Goal: Communication & Community: Answer question/provide support

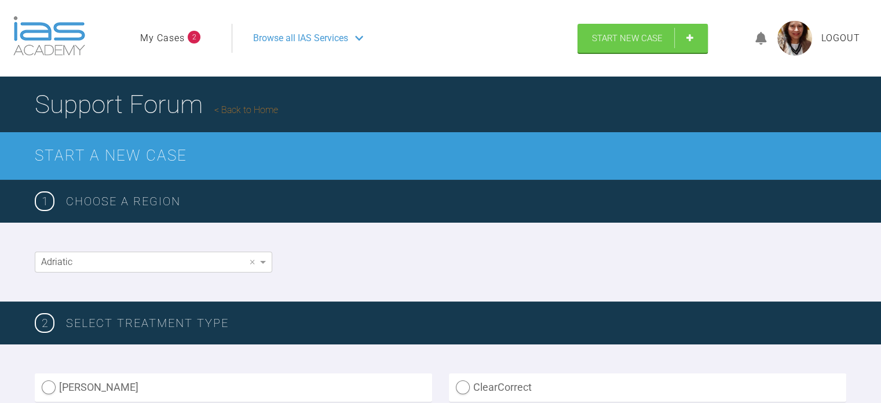
click at [169, 35] on link "My Cases" at bounding box center [162, 38] width 45 height 15
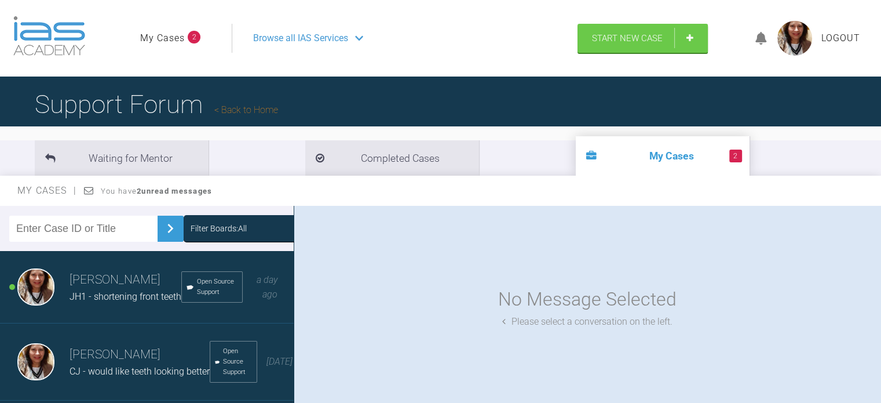
click at [107, 282] on h3 "[PERSON_NAME]" at bounding box center [126, 280] width 112 height 20
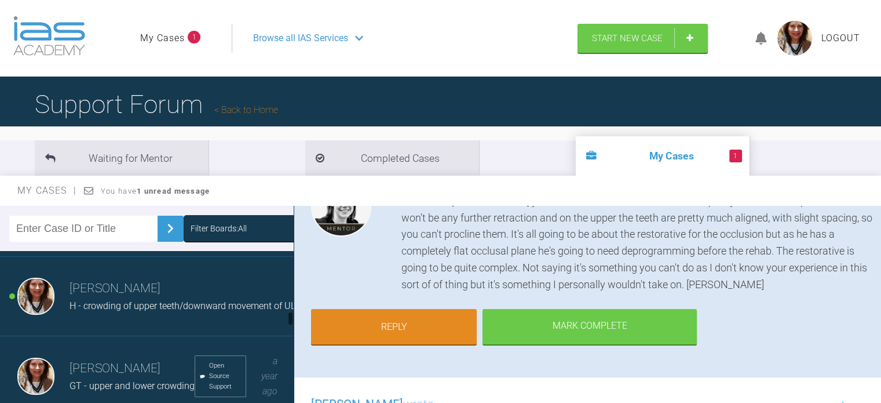
scroll to position [595, 0]
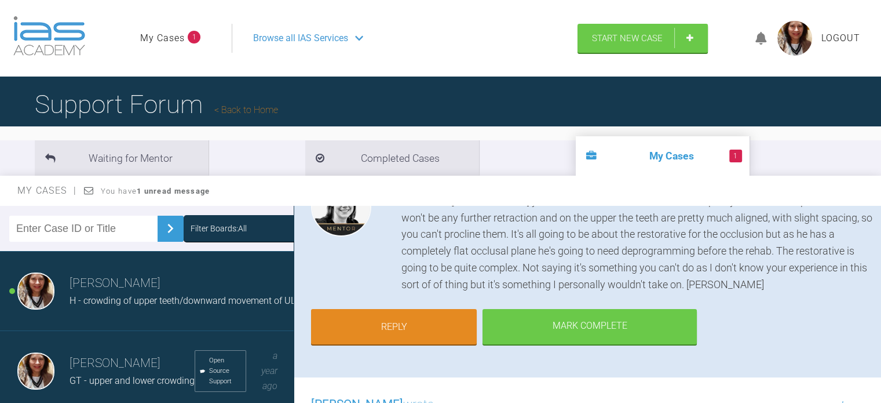
click at [145, 307] on div "H - crowding of upper teeth/downward movement of UL1" at bounding box center [185, 300] width 231 height 15
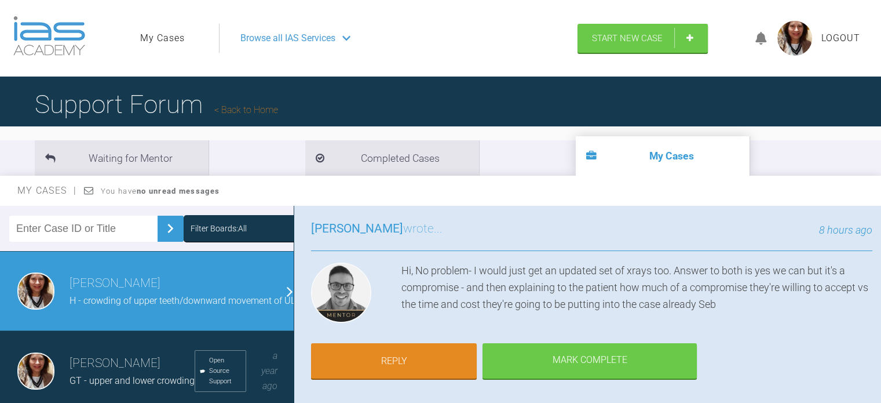
scroll to position [76, 0]
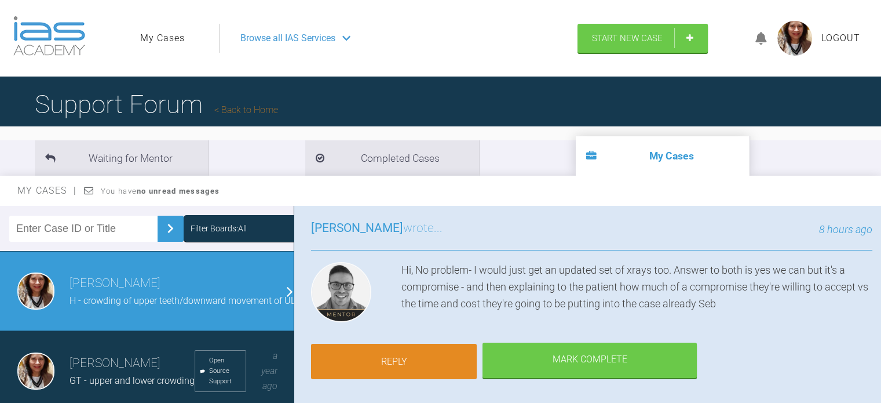
click at [423, 347] on link "Reply" at bounding box center [394, 361] width 166 height 36
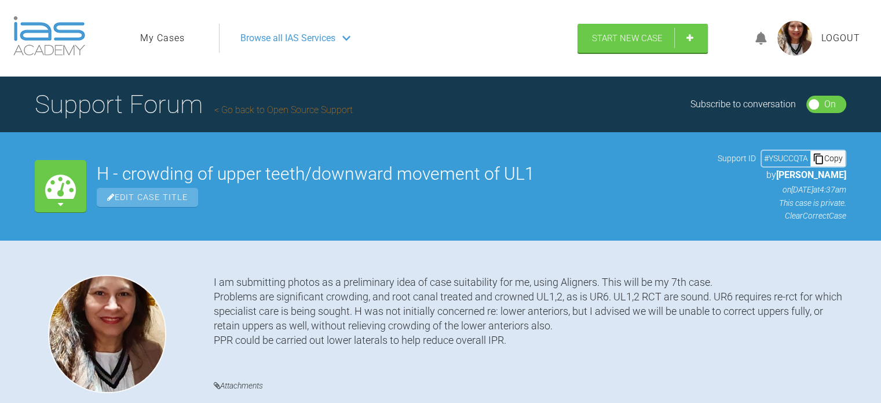
scroll to position [1974, 0]
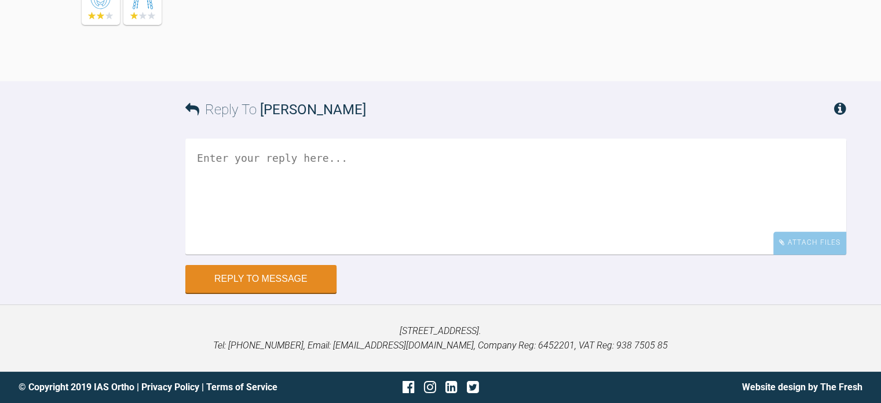
click at [367, 177] on textarea at bounding box center [515, 196] width 661 height 116
type textarea "okay, thank you"
click at [245, 275] on button "Reply to Message" at bounding box center [260, 280] width 151 height 28
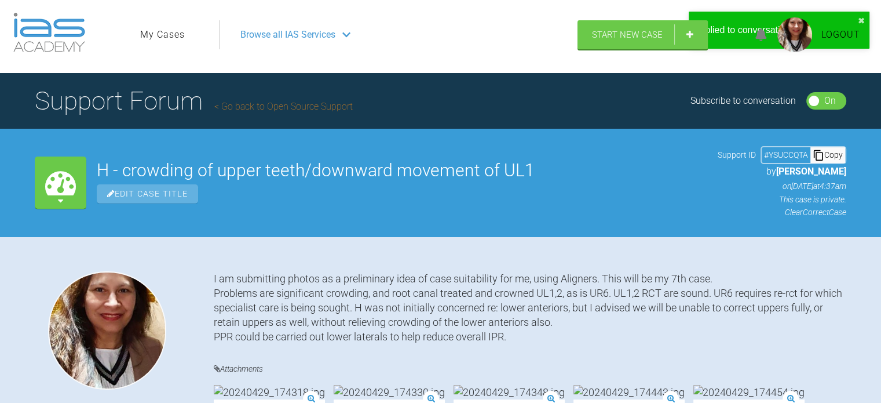
scroll to position [0, 0]
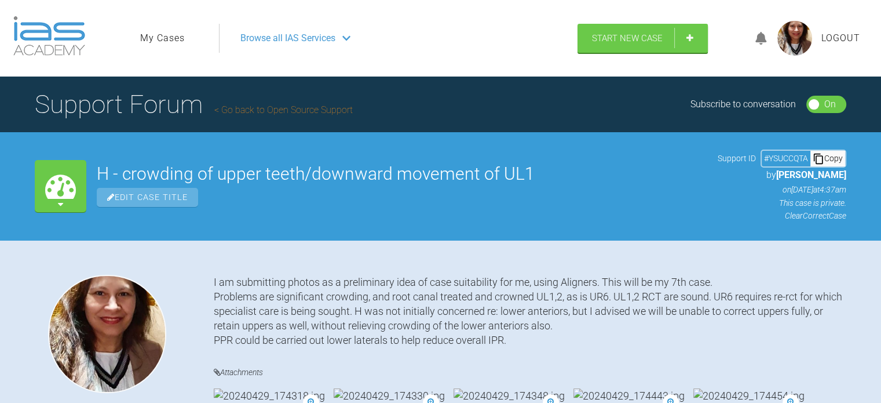
click at [164, 31] on link "My Cases" at bounding box center [162, 38] width 45 height 15
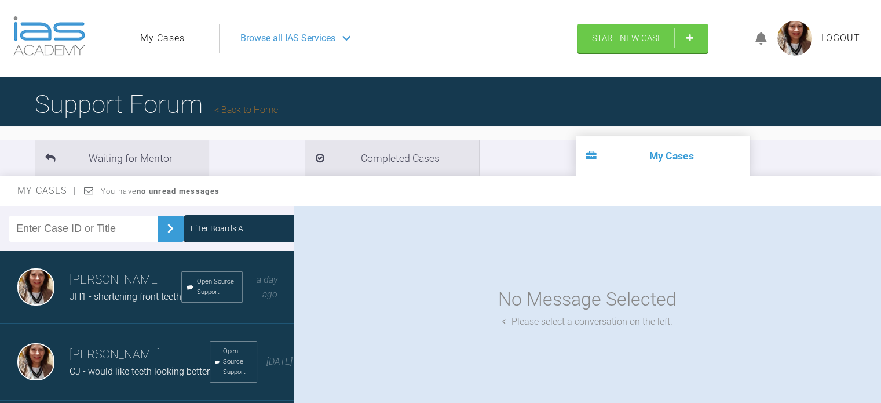
click at [142, 291] on span "JH1 - shortening front teeth" at bounding box center [126, 296] width 112 height 11
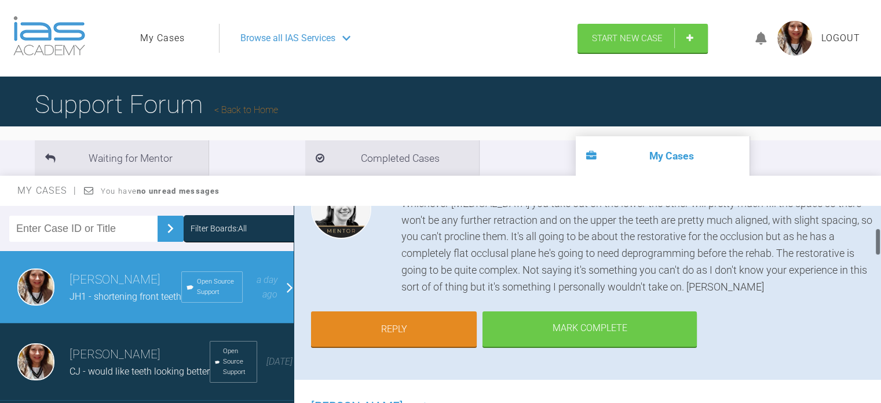
scroll to position [161, 0]
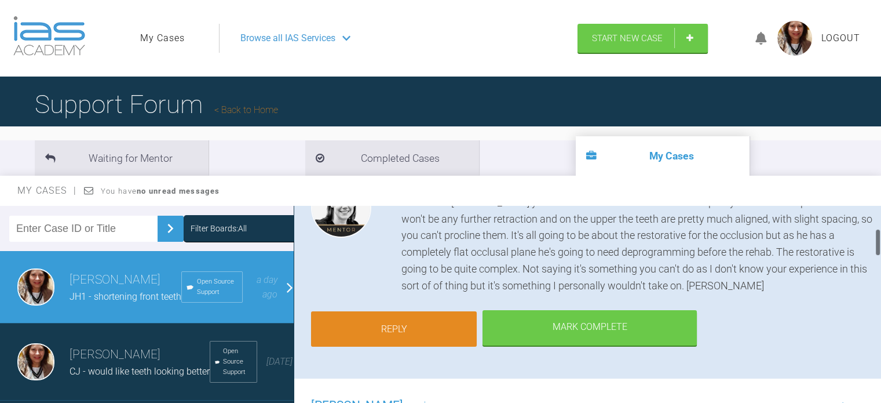
click at [418, 328] on link "Reply" at bounding box center [394, 329] width 166 height 36
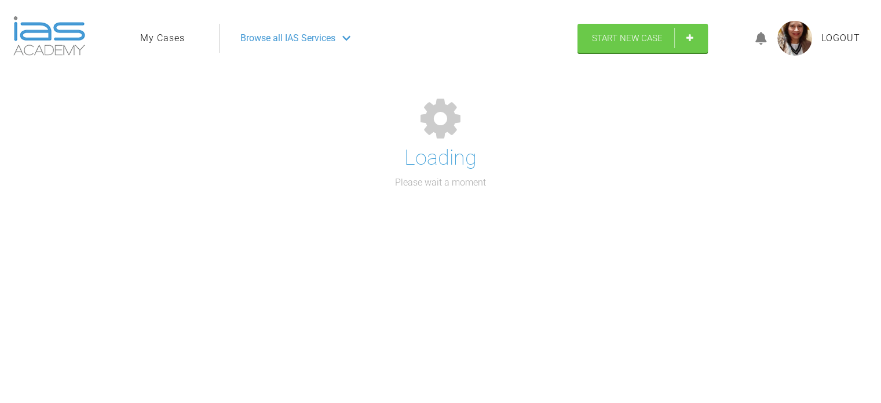
click at [418, 328] on div "My Cases Logout Browse all IAS Services Start New Case Logout Loading Please wa…" at bounding box center [440, 261] width 881 height 523
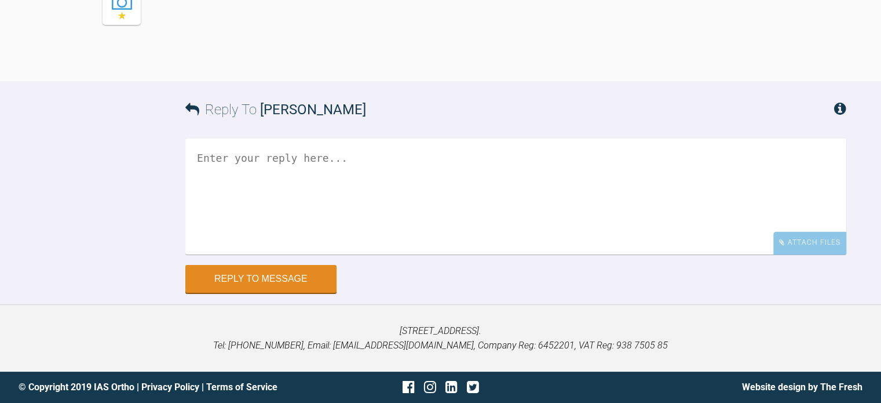
click at [405, 180] on textarea at bounding box center [515, 196] width 661 height 116
click at [349, 192] on textarea "Hi [PERSON_NAME], Okay, thank you very much. KR Rashmi" at bounding box center [515, 196] width 661 height 116
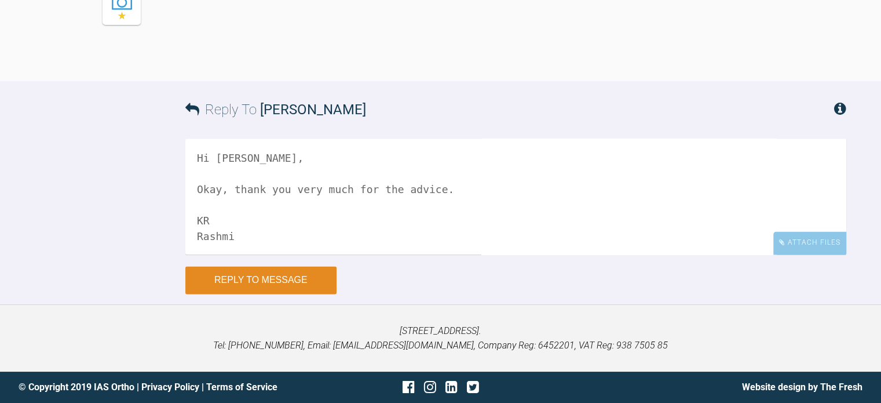
type textarea "Hi [PERSON_NAME], Okay, thank you very much for the advice. KR Rashmi"
click at [262, 279] on button "Reply to Message" at bounding box center [260, 280] width 151 height 28
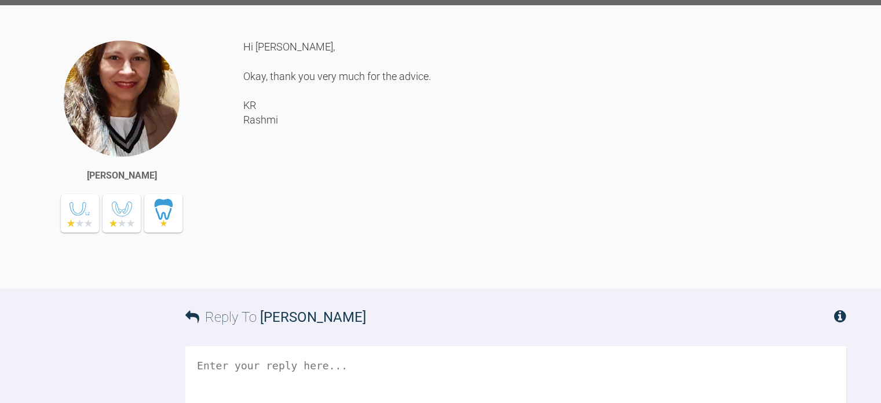
scroll to position [2229, 0]
